Goal: Check status: Check status

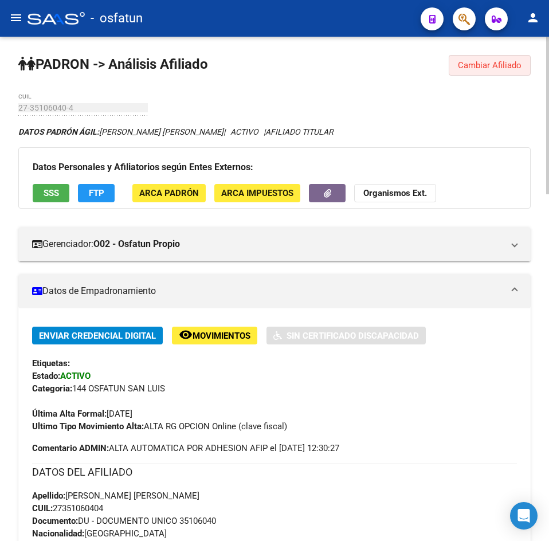
click at [477, 61] on span "Cambiar Afiliado" at bounding box center [490, 65] width 64 height 10
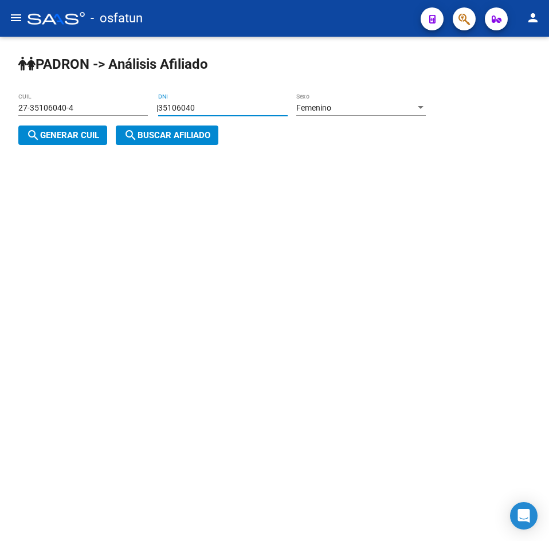
drag, startPoint x: 264, startPoint y: 111, endPoint x: 111, endPoint y: 131, distance: 154.3
click at [111, 131] on div "| 35106040 DNI Femenino Sexo search Generar CUIL" at bounding box center [226, 121] width 416 height 37
paste input "28776"
type input "3528776"
click at [63, 121] on div "27-35106040-4 CUIL" at bounding box center [82, 109] width 129 height 33
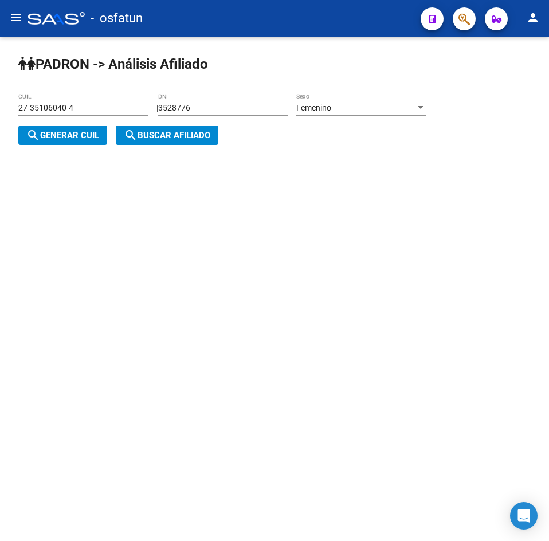
click at [87, 135] on span "search Generar CUIL" at bounding box center [62, 135] width 73 height 10
type input "27-03528776-6"
click at [129, 136] on mat-icon "search" at bounding box center [131, 135] width 14 height 14
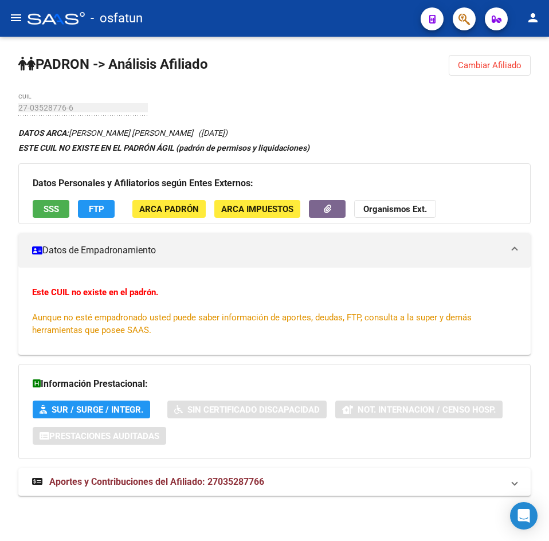
click at [497, 70] on button "Cambiar Afiliado" at bounding box center [490, 65] width 82 height 21
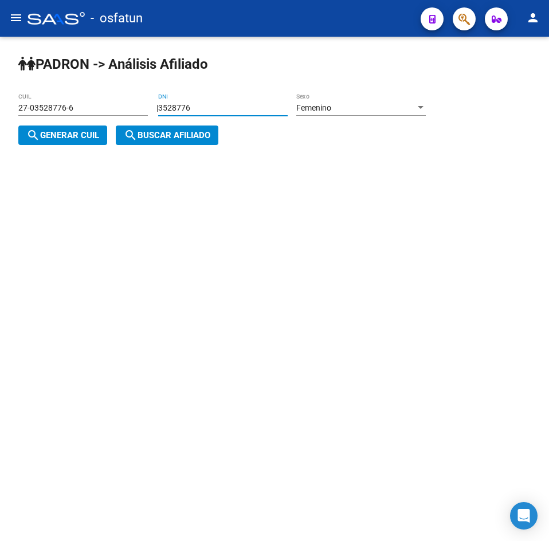
drag, startPoint x: 207, startPoint y: 107, endPoint x: 92, endPoint y: 116, distance: 115.5
click at [92, 116] on app-analisis-afiliado "[PERSON_NAME] -> Análisis Afiliado 27-03528776-6 CUIL | 3528776 DNI Femenino Se…" at bounding box center [226, 121] width 416 height 37
type input "39990945"
click at [99, 139] on span "search Generar CUIL" at bounding box center [62, 135] width 73 height 10
type input "27-39990945-2"
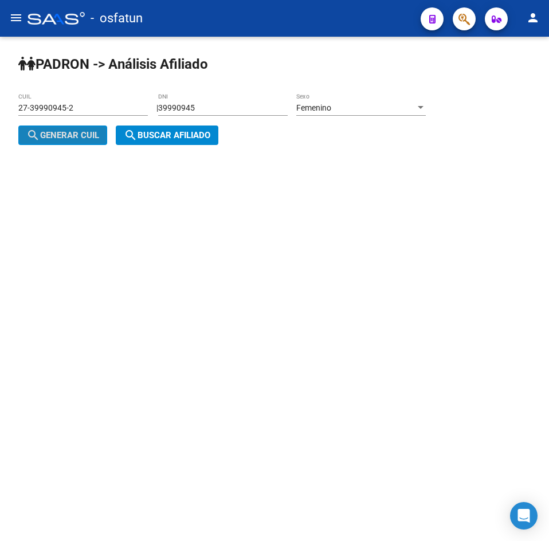
click at [119, 138] on button "search Buscar afiliado" at bounding box center [167, 134] width 103 height 19
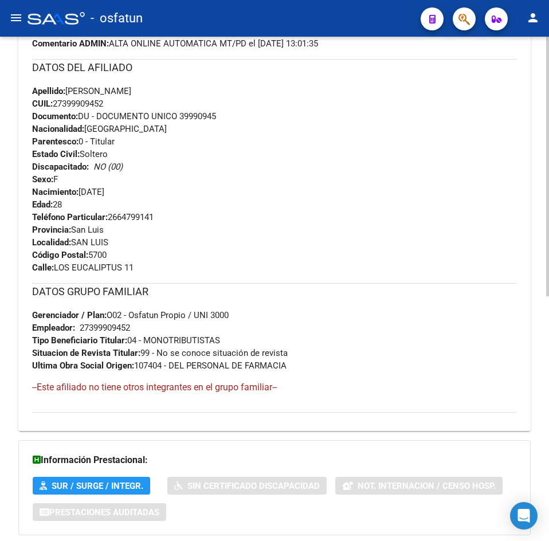
scroll to position [476, 0]
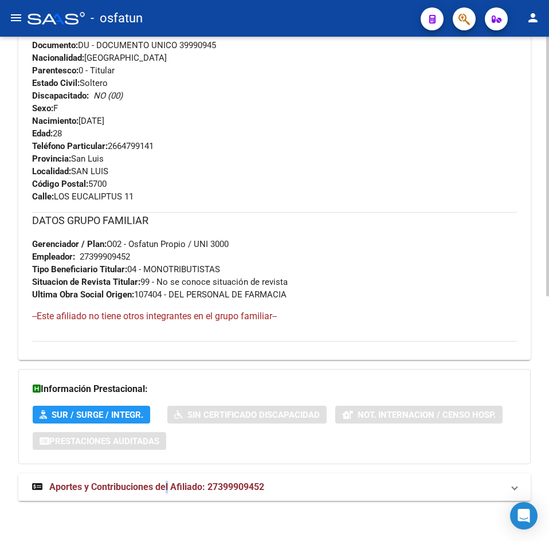
click at [170, 493] on strong "Aportes y Contribuciones del Afiliado: 27399909452" at bounding box center [148, 487] width 232 height 13
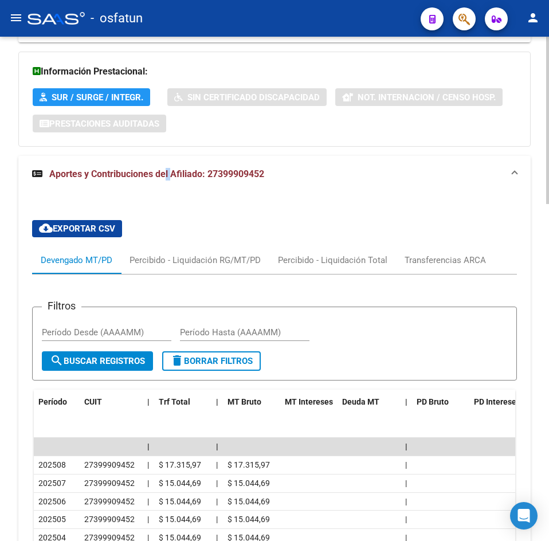
scroll to position [1017, 0]
